Goal: Information Seeking & Learning: Learn about a topic

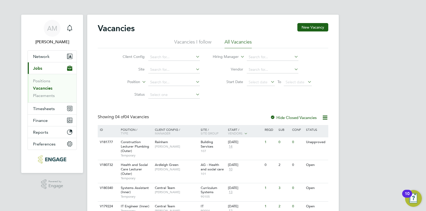
click at [38, 88] on link "Vacancies" at bounding box center [42, 88] width 19 height 5
click at [46, 80] on link "Positions" at bounding box center [41, 80] width 17 height 5
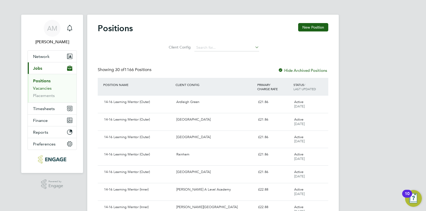
click at [47, 89] on link "Vacancies" at bounding box center [42, 88] width 19 height 5
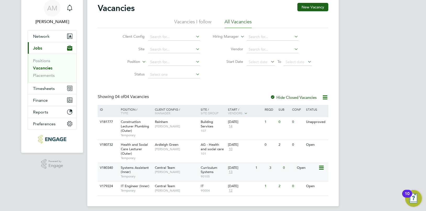
scroll to position [24, 0]
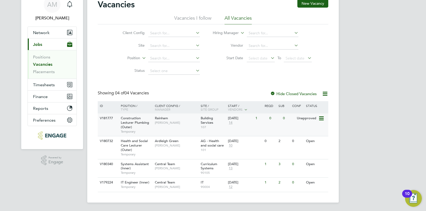
click at [137, 124] on span "Construction Lecturer Plumbing (Outer)" at bounding box center [135, 122] width 28 height 13
click at [42, 64] on link "Vacancies" at bounding box center [42, 64] width 19 height 5
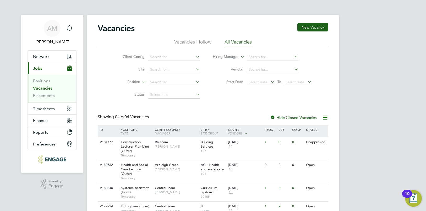
click at [43, 88] on link "Vacancies" at bounding box center [42, 88] width 19 height 5
click at [43, 89] on link "Vacancies" at bounding box center [42, 88] width 19 height 5
click at [39, 68] on span "Jobs" at bounding box center [37, 68] width 9 height 5
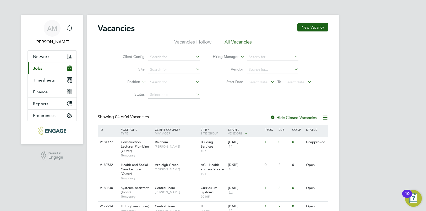
click at [37, 69] on span "Jobs" at bounding box center [37, 68] width 9 height 5
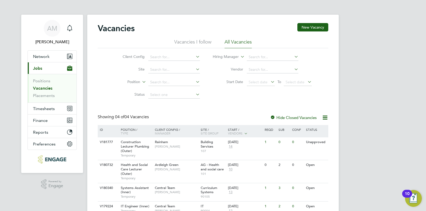
click at [43, 87] on link "Vacancies" at bounding box center [42, 88] width 19 height 5
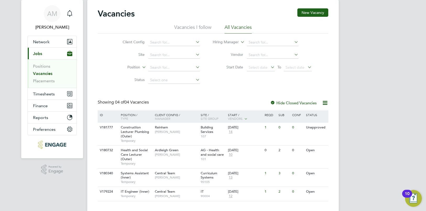
scroll to position [24, 0]
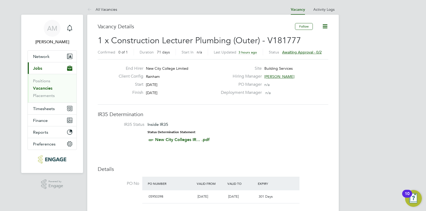
click at [42, 90] on link "Vacancies" at bounding box center [42, 88] width 19 height 5
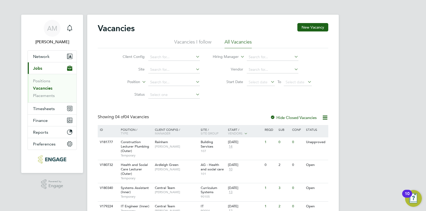
scroll to position [24, 0]
